Goal: Task Accomplishment & Management: Use online tool/utility

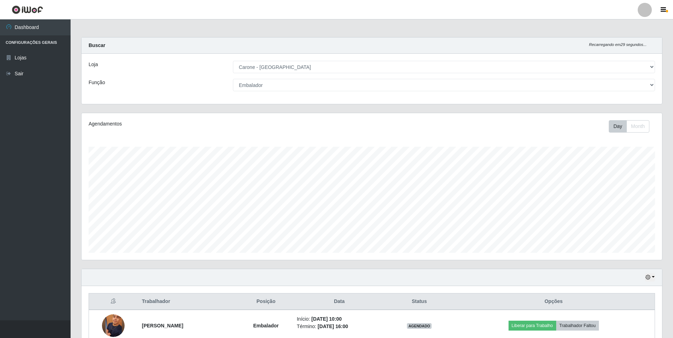
select select "528"
select select "1"
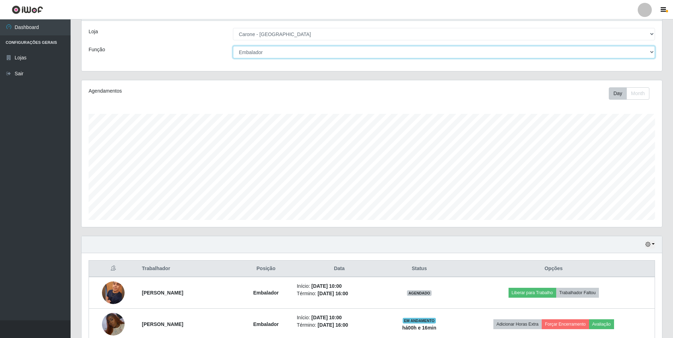
scroll to position [71, 0]
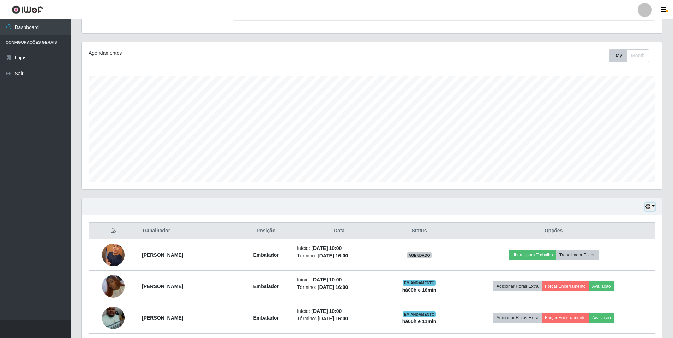
click at [650, 208] on icon "button" at bounding box center [648, 206] width 5 height 5
click at [635, 278] on button "Não encerrados" at bounding box center [627, 278] width 56 height 14
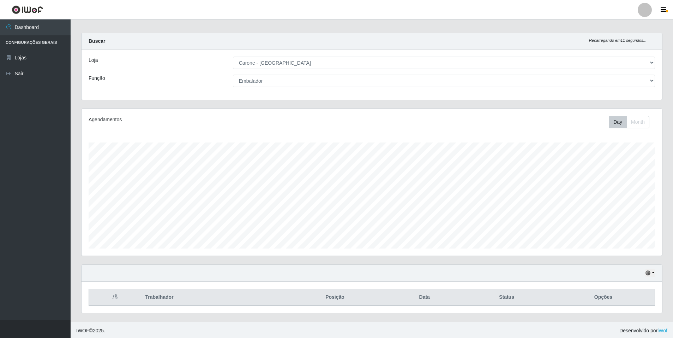
scroll to position [6, 0]
click at [653, 273] on button "button" at bounding box center [651, 271] width 10 height 8
click at [624, 201] on button "Hoje" at bounding box center [627, 200] width 56 height 15
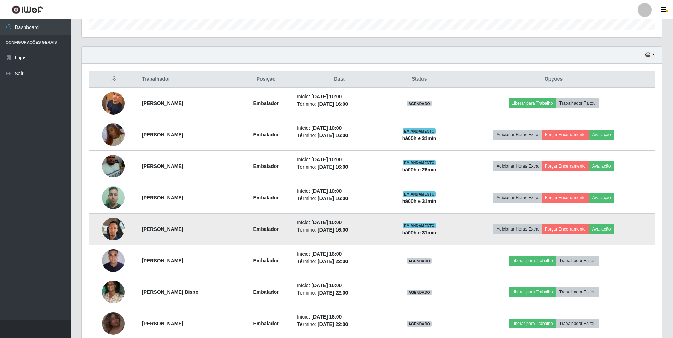
scroll to position [218, 0]
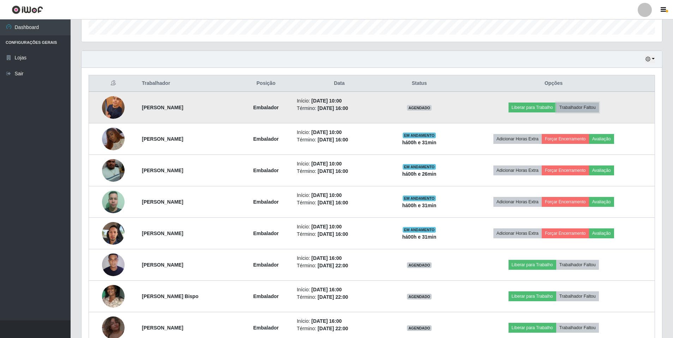
click at [583, 106] on button "Trabalhador Faltou" at bounding box center [578, 107] width 43 height 10
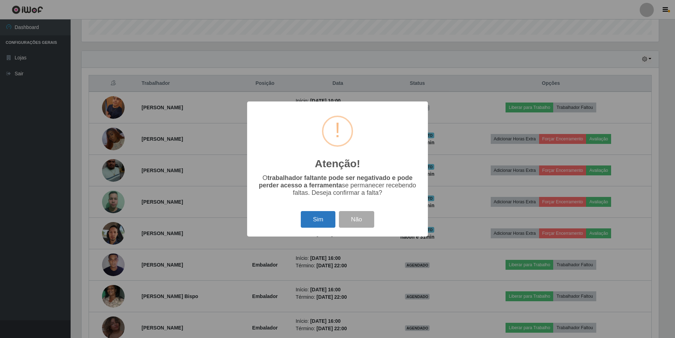
click at [321, 225] on button "Sim" at bounding box center [318, 219] width 34 height 17
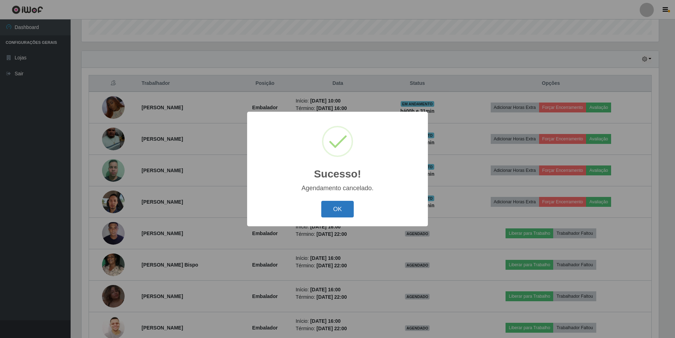
click at [337, 206] on button "OK" at bounding box center [337, 209] width 33 height 17
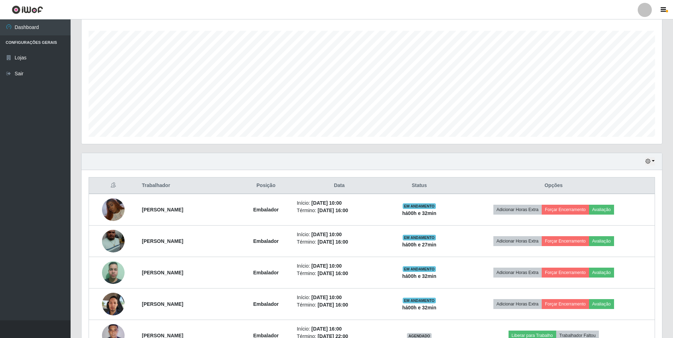
scroll to position [10, 0]
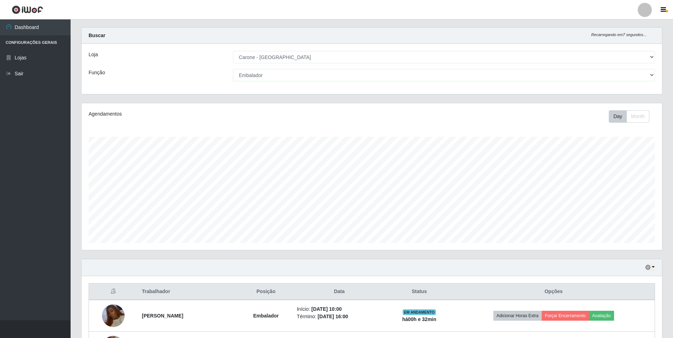
click at [655, 74] on div "[Selecione...] Auxiliar de Depósito Auxiliar de Depósito + Auxiliar de Depósito…" at bounding box center [444, 75] width 433 height 12
